Goal: Task Accomplishment & Management: Manage account settings

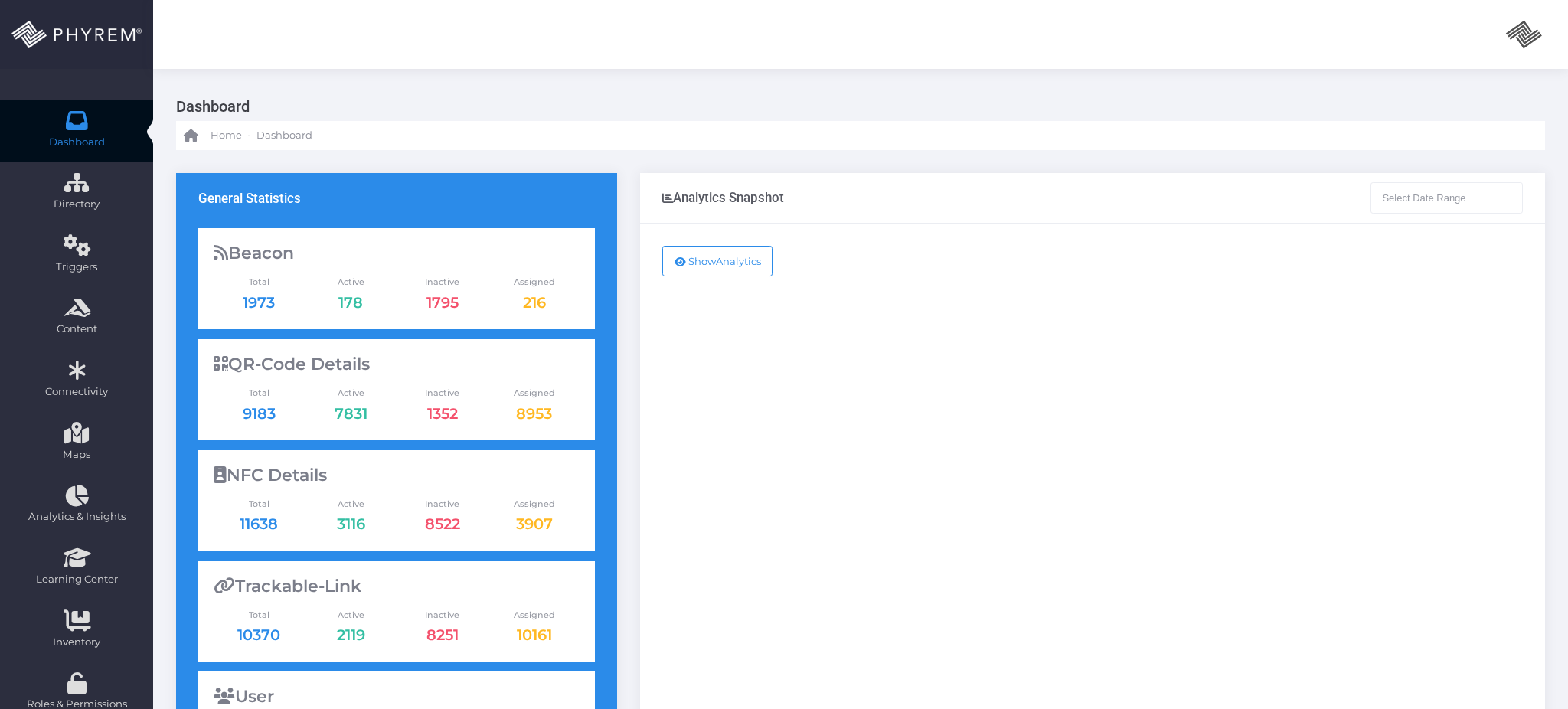
type input "[DATE] - [DATE]"
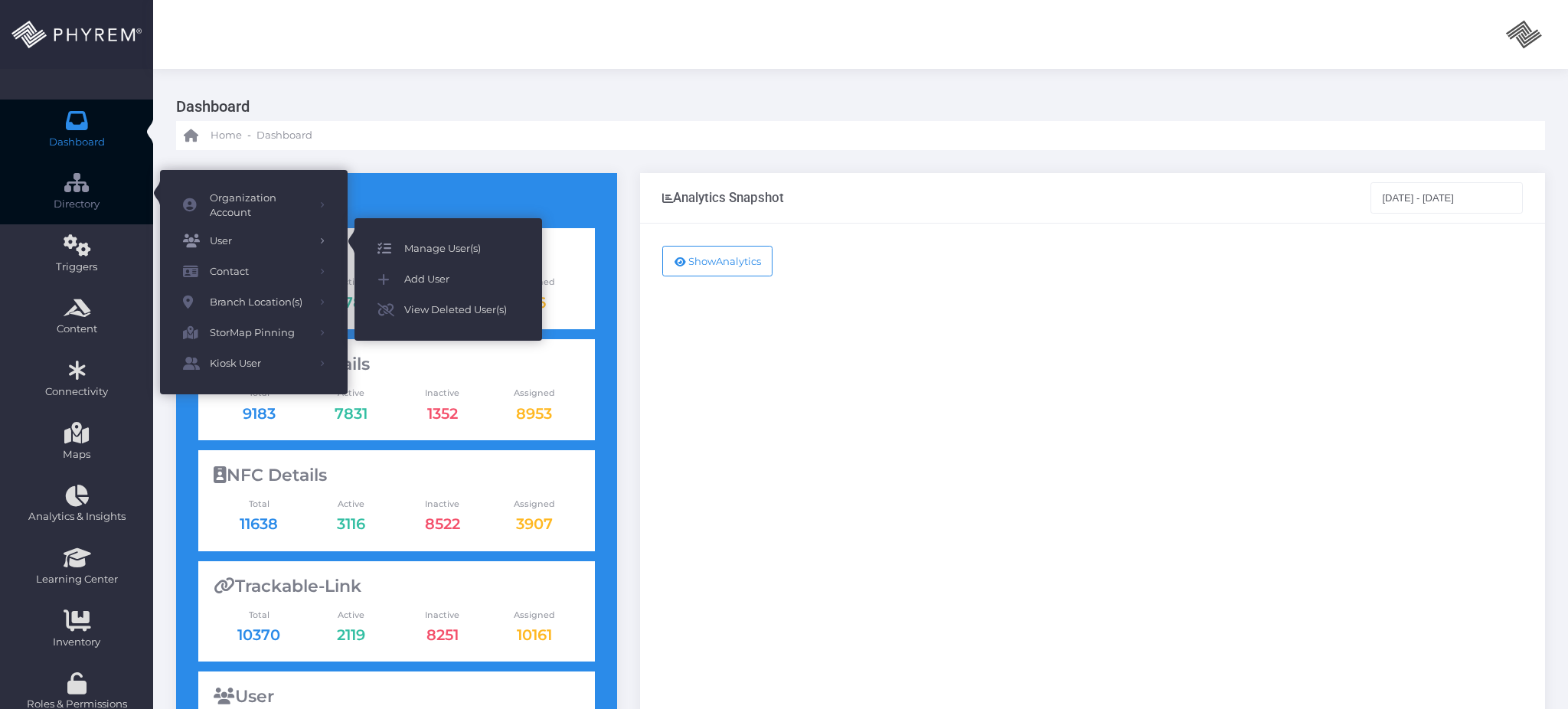
click at [476, 253] on span "Manage User(s)" at bounding box center [461, 249] width 115 height 20
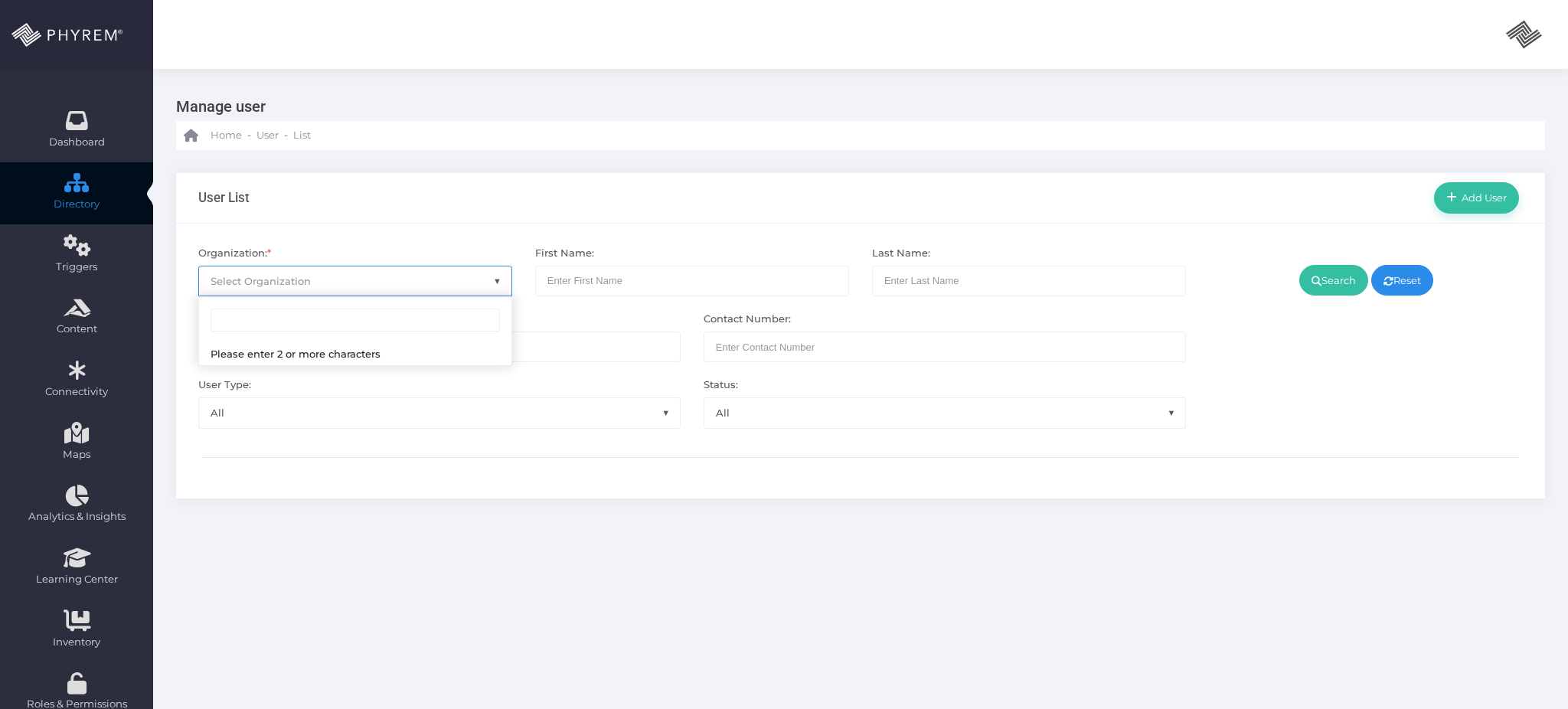
click at [378, 281] on span "Select Organization" at bounding box center [355, 281] width 312 height 29
type input "my storage"
select select "4807"
click at [1316, 283] on link "Search" at bounding box center [1334, 280] width 69 height 31
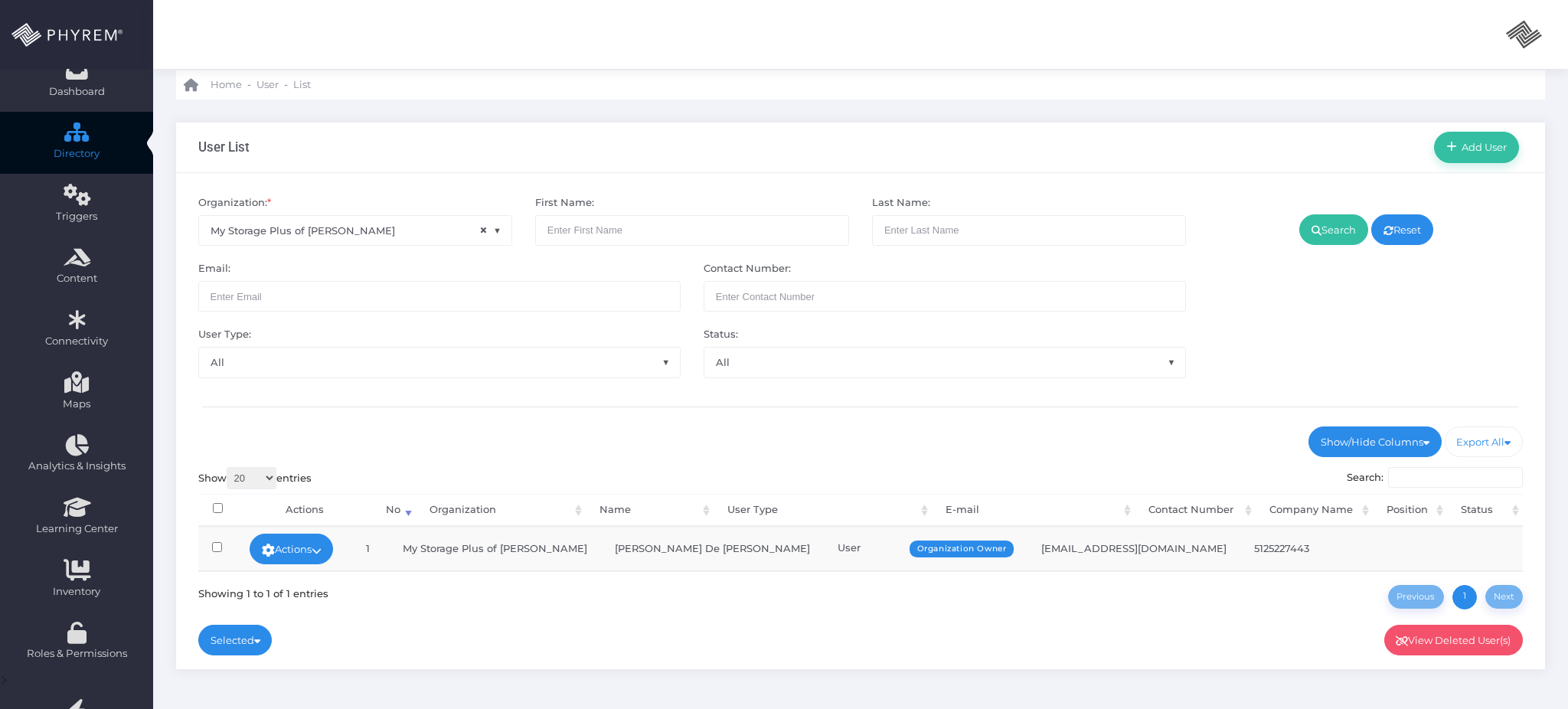
scroll to position [202, 0]
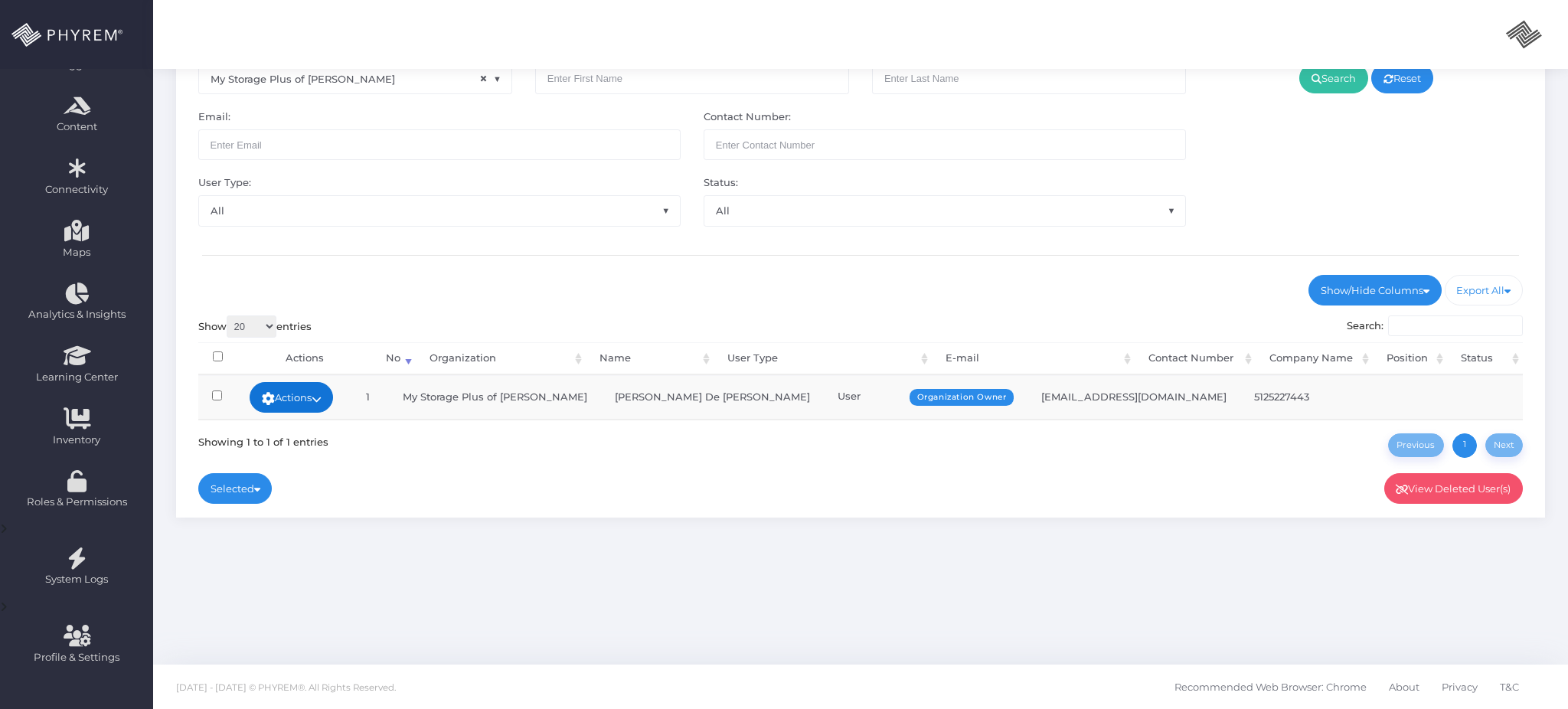
click at [321, 397] on link "Actions" at bounding box center [291, 398] width 85 height 31
click at [334, 503] on link "Sign In" at bounding box center [302, 512] width 100 height 29
